Goal: Transaction & Acquisition: Purchase product/service

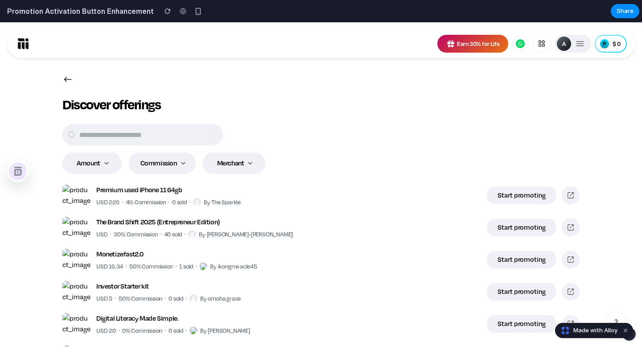
click at [19, 172] on img at bounding box center [18, 171] width 8 height 9
click at [593, 332] on span "Made with Alloy" at bounding box center [596, 330] width 44 height 9
click at [543, 45] on icon "button" at bounding box center [542, 43] width 6 height 6
click at [579, 43] on icon "button" at bounding box center [581, 43] width 8 height 5
click at [619, 48] on div "$ 0" at bounding box center [611, 44] width 30 height 16
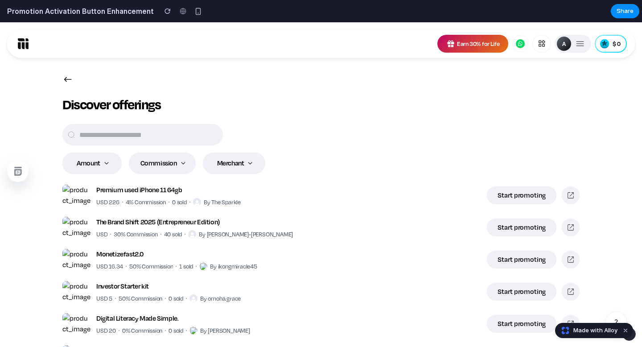
click at [222, 195] on div "Premium used iPhone 11 64gb" at bounding box center [168, 190] width 145 height 11
click at [512, 195] on div "Start promoting" at bounding box center [522, 195] width 48 height 9
click at [522, 226] on div "Start promoting" at bounding box center [522, 227] width 48 height 9
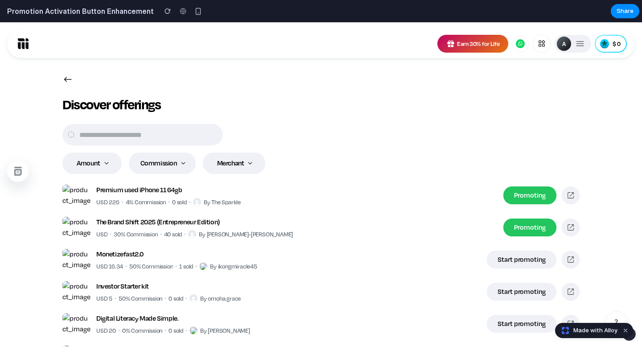
click at [527, 262] on div "Start promoting" at bounding box center [522, 259] width 48 height 9
click at [527, 292] on div "Start promoting" at bounding box center [522, 291] width 48 height 9
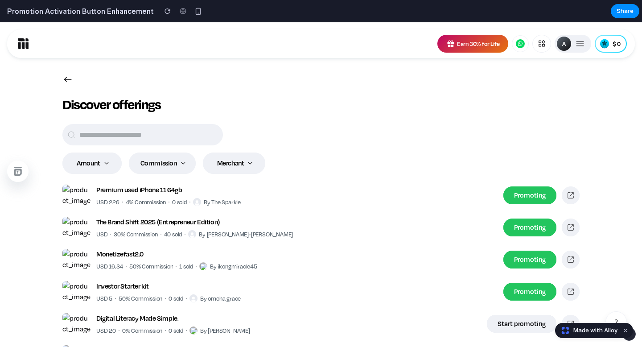
click at [525, 331] on button "Start promoting" at bounding box center [522, 324] width 70 height 18
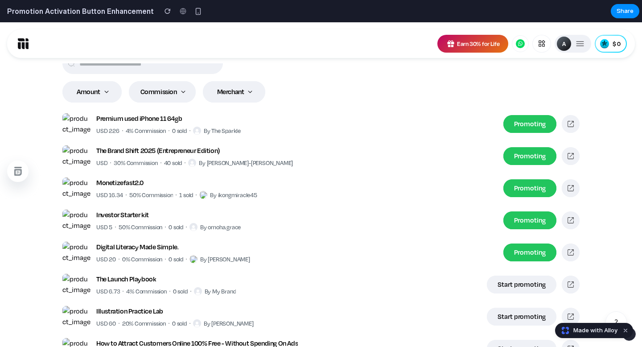
scroll to position [180, 0]
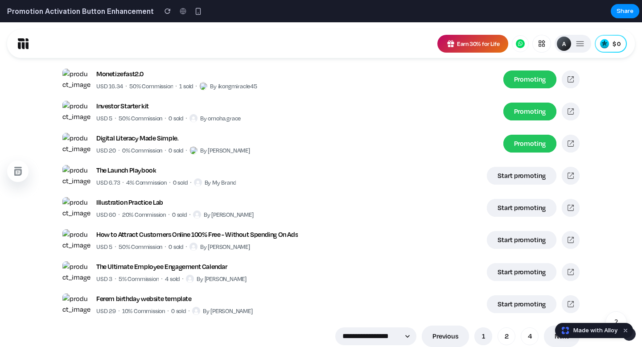
click at [519, 208] on div "Start promoting" at bounding box center [522, 207] width 48 height 9
